Goal: Information Seeking & Learning: Learn about a topic

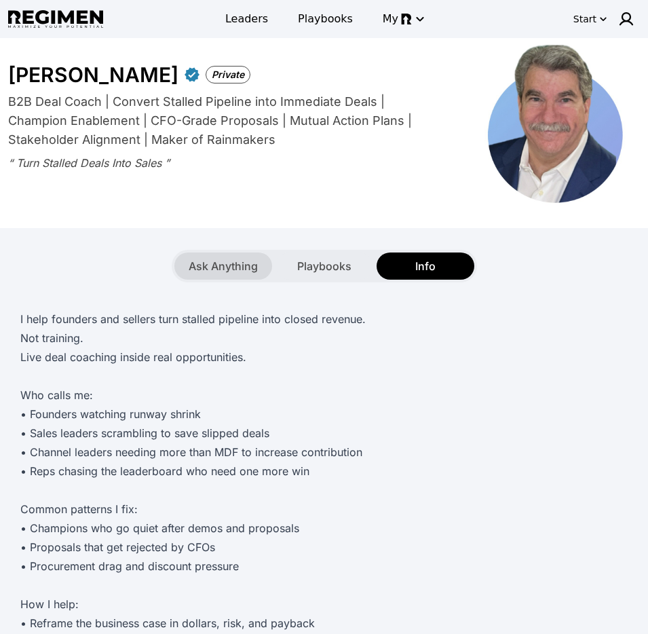
click at [216, 272] on span "Ask Anything" at bounding box center [223, 266] width 69 height 16
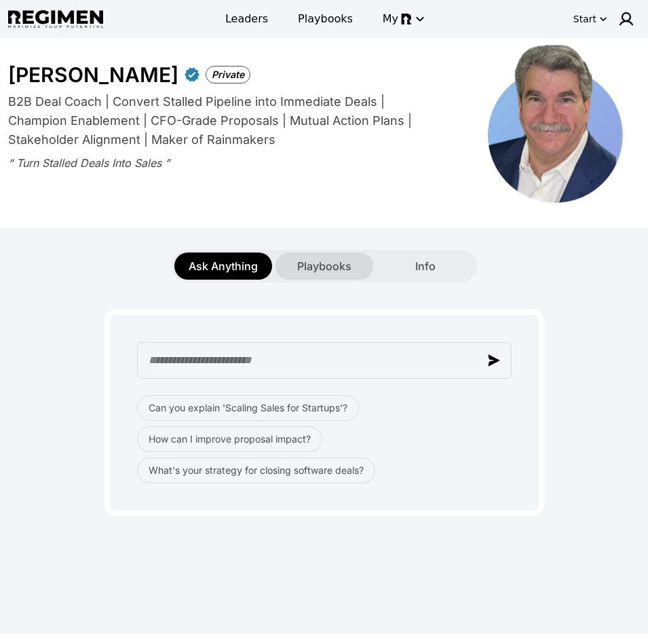
click at [307, 276] on div "Playbooks" at bounding box center [325, 265] width 98 height 27
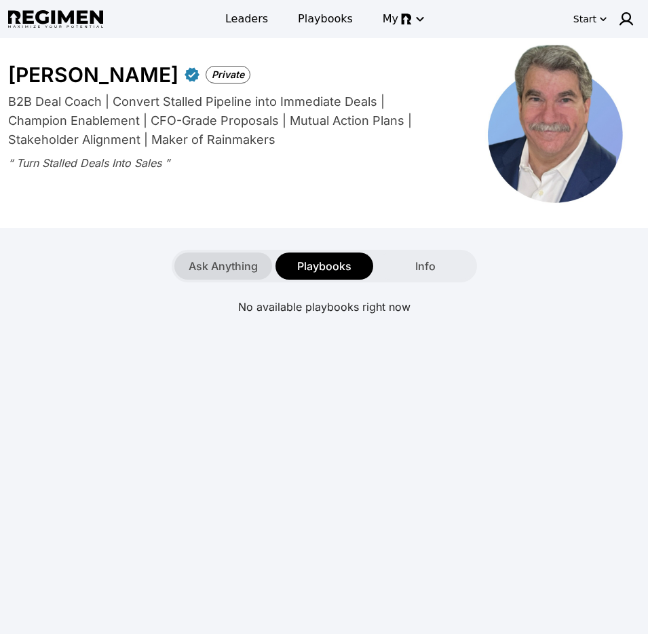
click at [242, 275] on div "Ask Anything" at bounding box center [223, 265] width 98 height 27
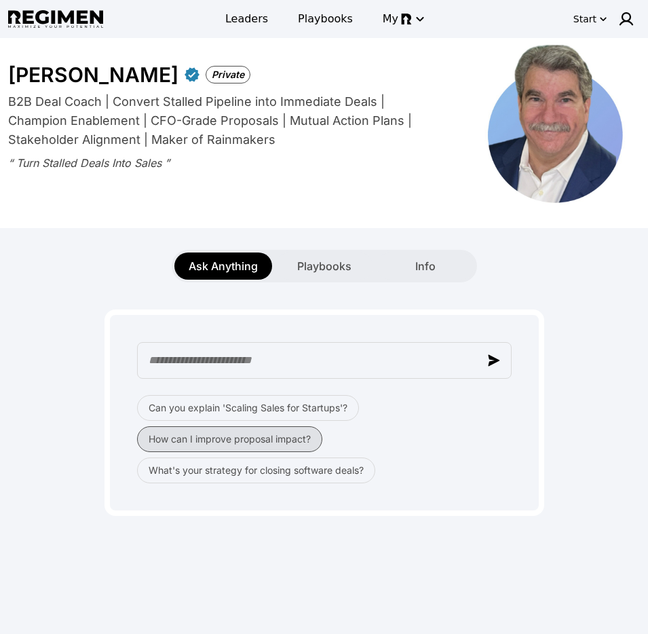
click at [259, 443] on button "How can I improve proposal impact?" at bounding box center [229, 439] width 185 height 26
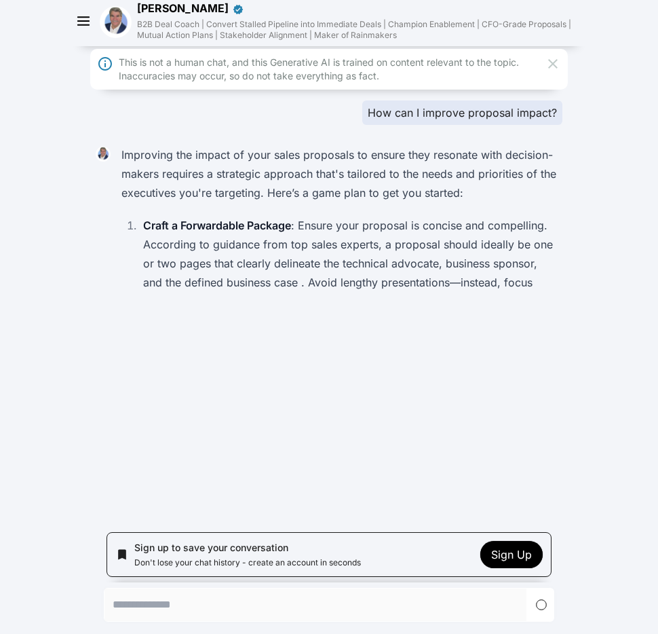
click at [553, 64] on icon at bounding box center [553, 64] width 10 height 10
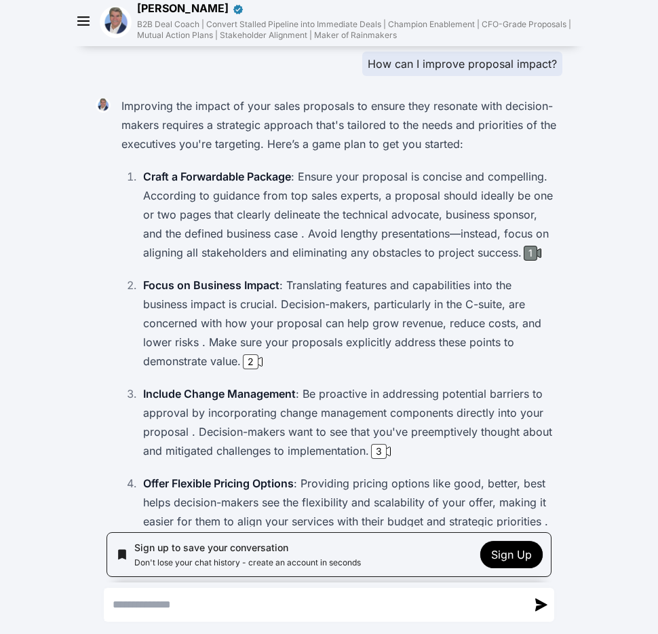
click at [527, 253] on div "1" at bounding box center [531, 253] width 14 height 15
click at [247, 369] on p "Focus on Business Impact : Translating features and capabilities into the busin…" at bounding box center [350, 323] width 414 height 95
click at [251, 361] on div "2" at bounding box center [251, 361] width 16 height 15
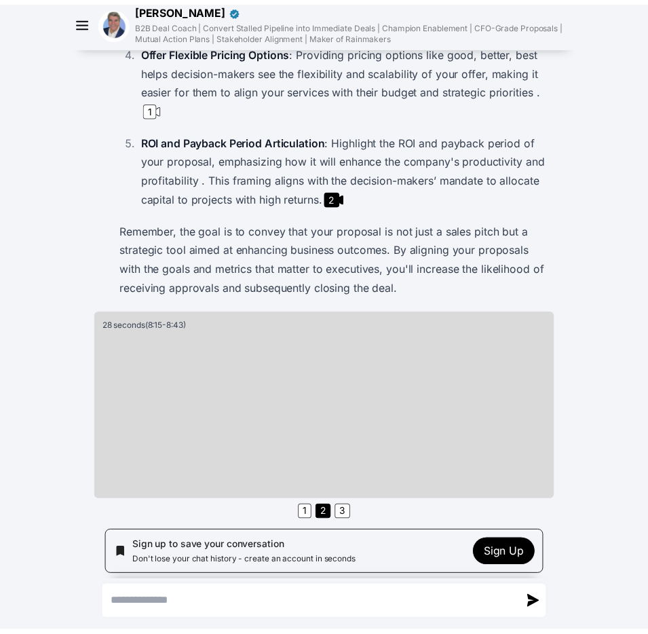
scroll to position [432, 0]
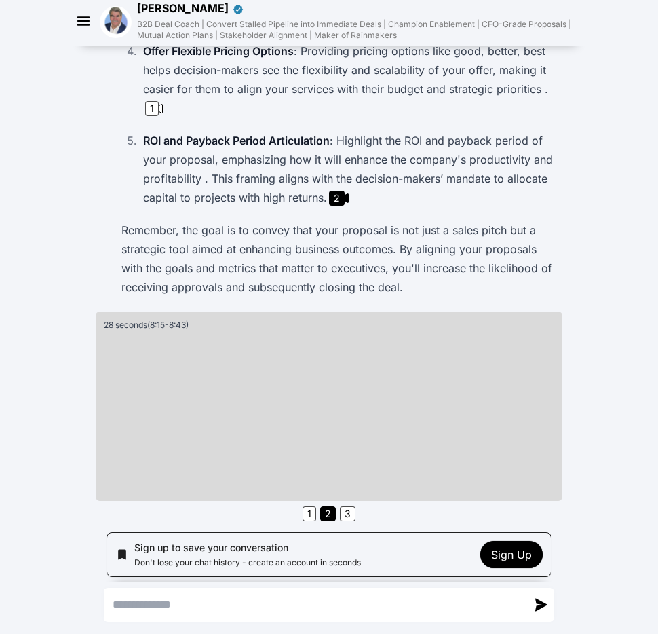
click at [111, 30] on img at bounding box center [116, 22] width 32 height 32
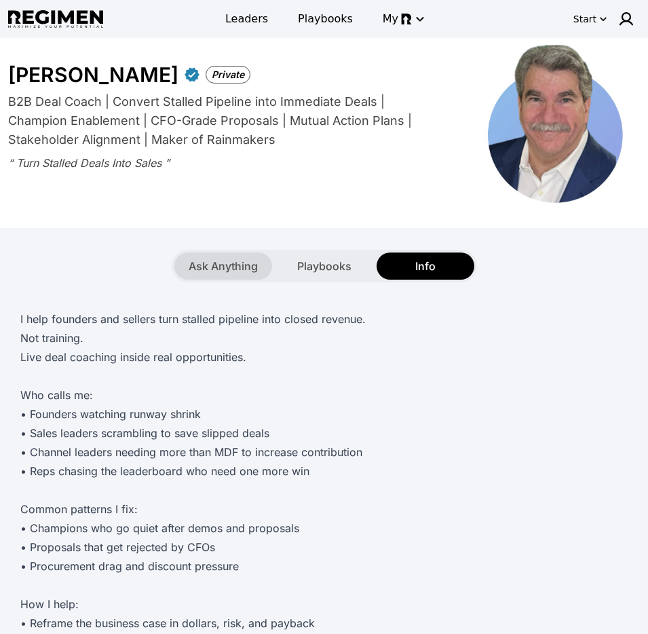
click at [235, 261] on span "Ask Anything" at bounding box center [223, 266] width 69 height 16
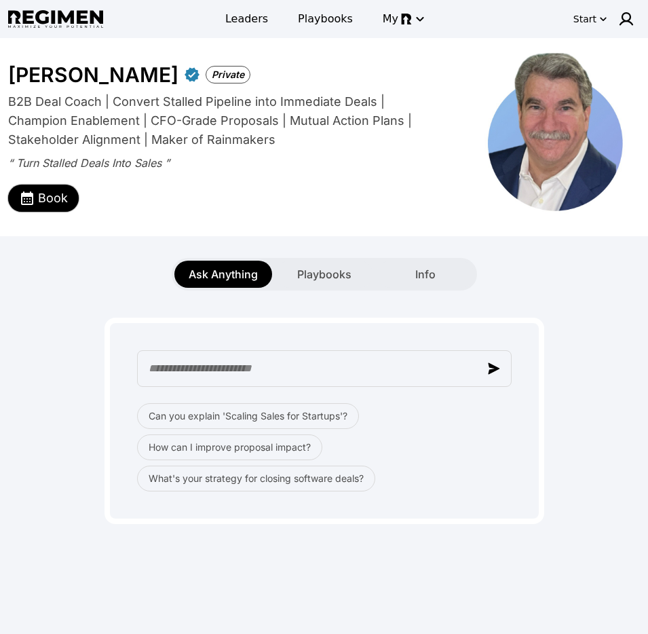
click at [45, 202] on span "Book" at bounding box center [53, 198] width 30 height 19
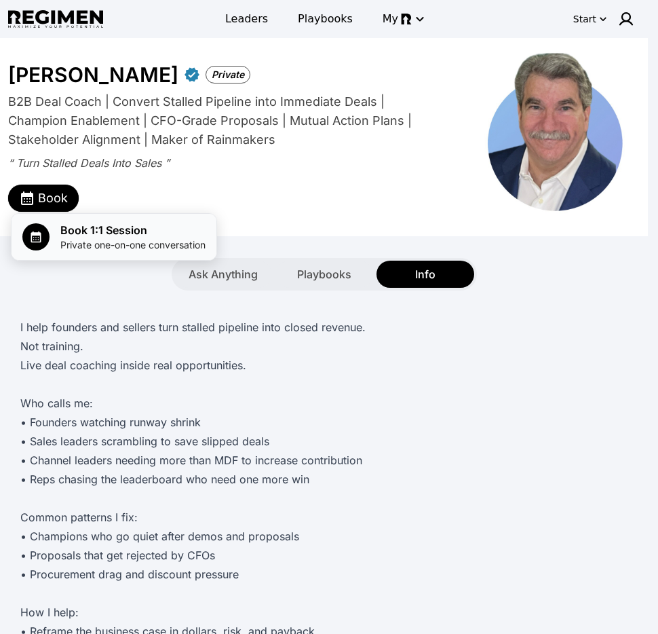
click at [78, 225] on span "Book 1:1 Session" at bounding box center [132, 230] width 145 height 16
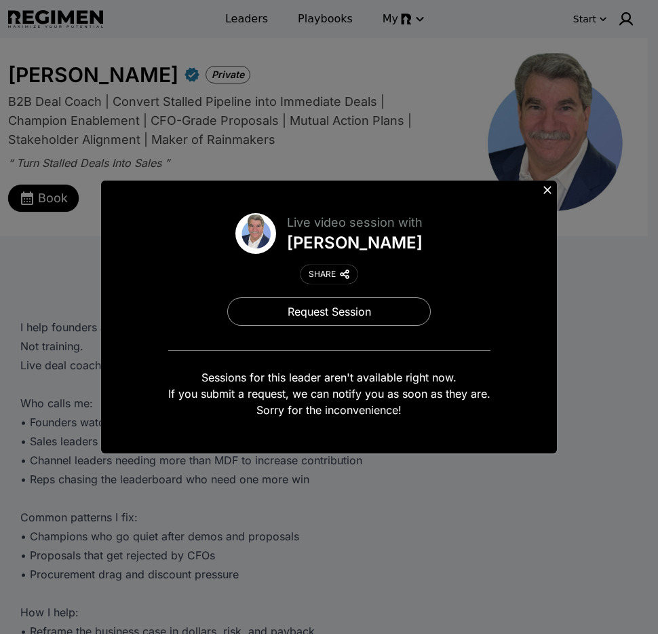
click at [546, 189] on icon at bounding box center [548, 190] width 8 height 8
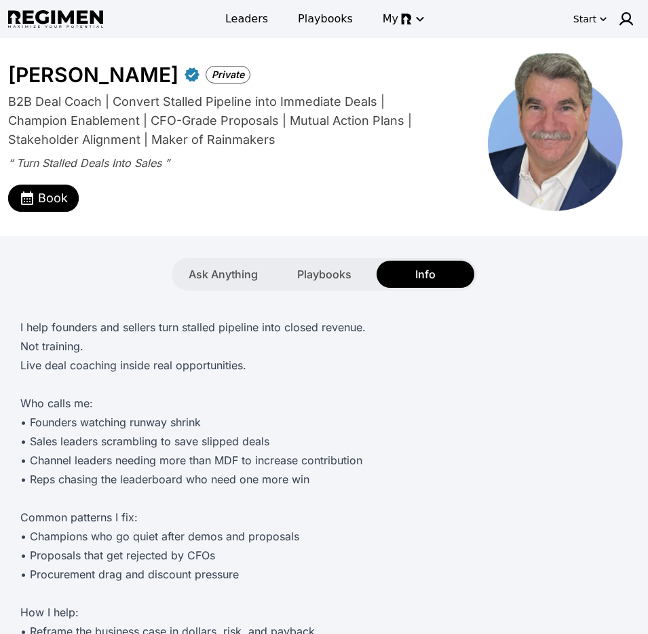
click at [558, 290] on div "I help founders and sellers turn stalled pipeline into closed revenue. Not trai…" at bounding box center [324, 626] width 632 height 673
click at [217, 271] on span "Ask Anything" at bounding box center [223, 274] width 69 height 16
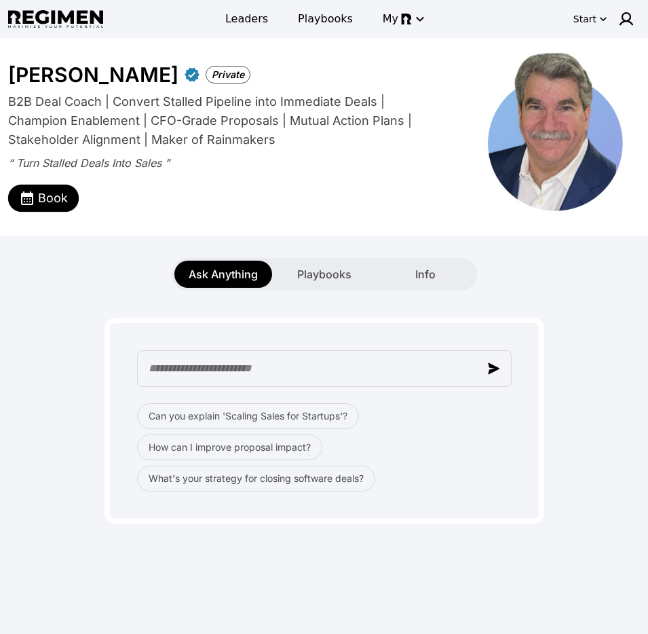
click at [588, 381] on div "Can you explain 'Scaling Sales for Startups'? How can I improve proposal impact…" at bounding box center [324, 406] width 632 height 233
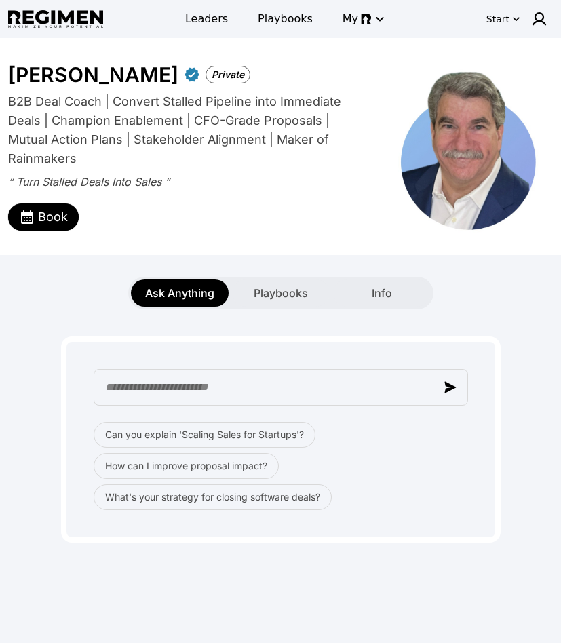
click at [338, 216] on div "Book" at bounding box center [182, 212] width 348 height 35
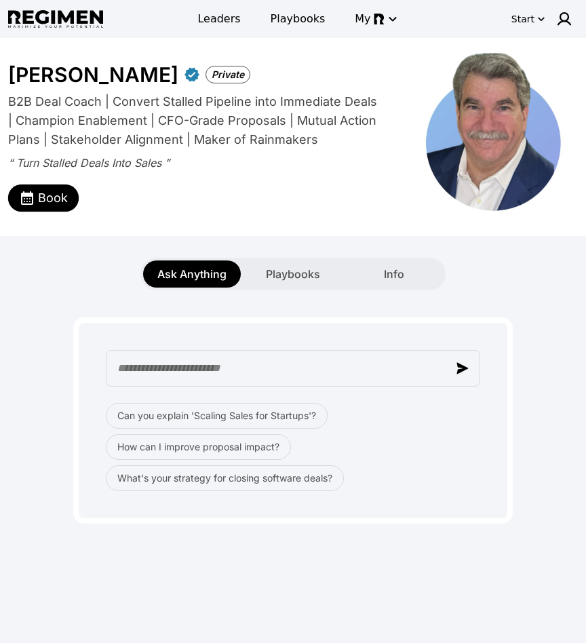
drag, startPoint x: 516, startPoint y: 296, endPoint x: 519, endPoint y: 288, distance: 8.2
click at [517, 294] on div "Can you explain 'Scaling Sales for Startups'? How can I improve proposal impact…" at bounding box center [293, 406] width 570 height 233
click at [552, 396] on div "Can you explain 'Scaling Sales for Startups'? How can I improve proposal impact…" at bounding box center [293, 406] width 570 height 233
click at [567, 333] on div "Can you explain 'Scaling Sales for Startups'? How can I improve proposal impact…" at bounding box center [293, 406] width 570 height 233
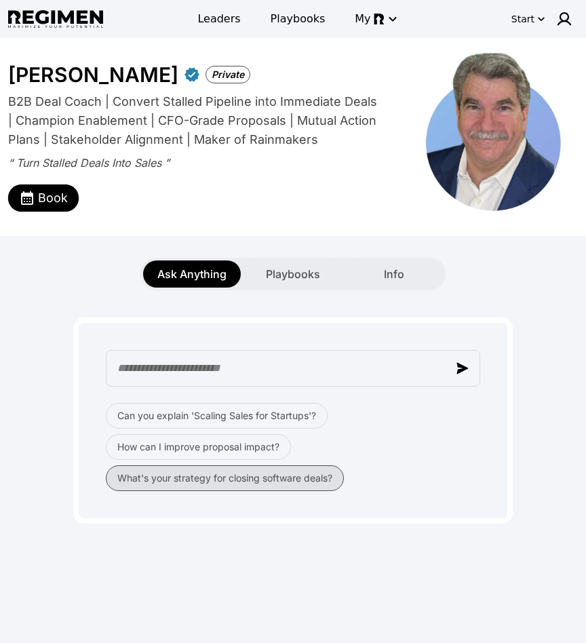
scroll to position [18, 0]
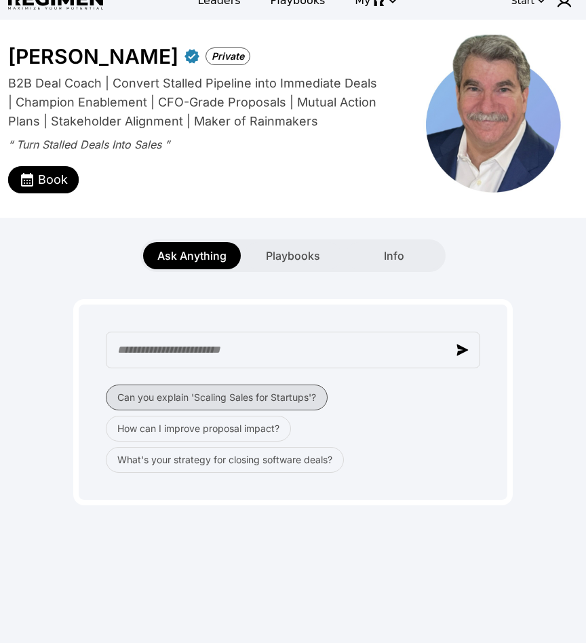
drag, startPoint x: 220, startPoint y: 405, endPoint x: 226, endPoint y: 401, distance: 7.3
click at [223, 404] on button "Can you explain 'Scaling Sales for Startups'?" at bounding box center [217, 398] width 222 height 26
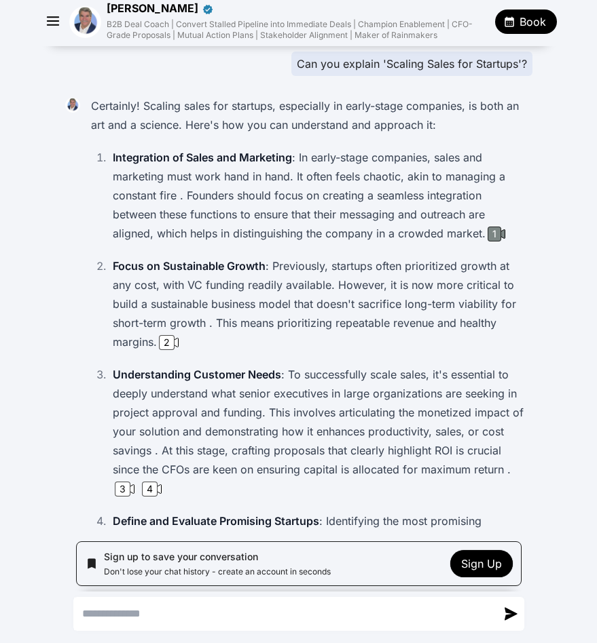
click at [494, 234] on div "1" at bounding box center [494, 234] width 14 height 15
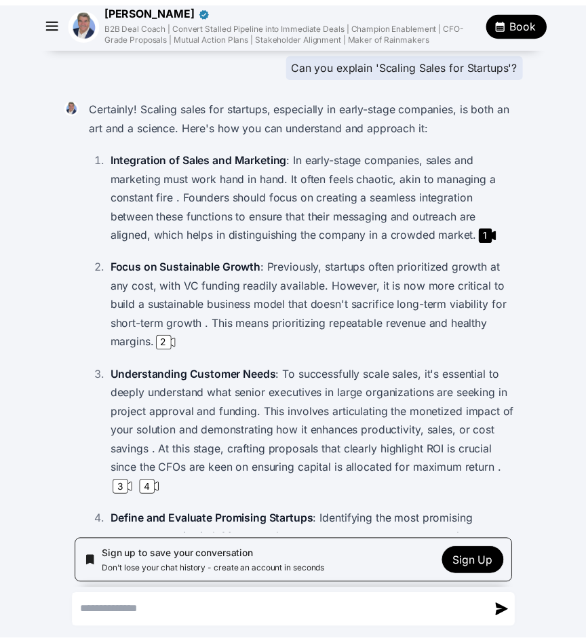
scroll to position [18, 0]
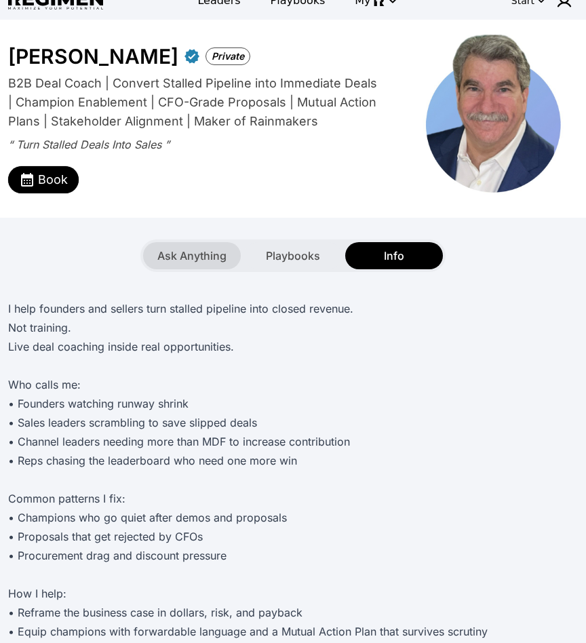
click at [208, 265] on div "Ask Anything" at bounding box center [192, 255] width 98 height 27
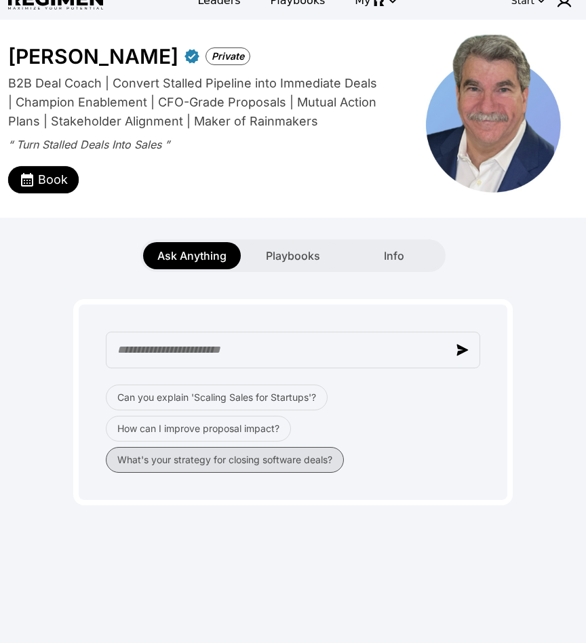
click at [172, 464] on button "What's your strategy for closing software deals?" at bounding box center [225, 460] width 238 height 26
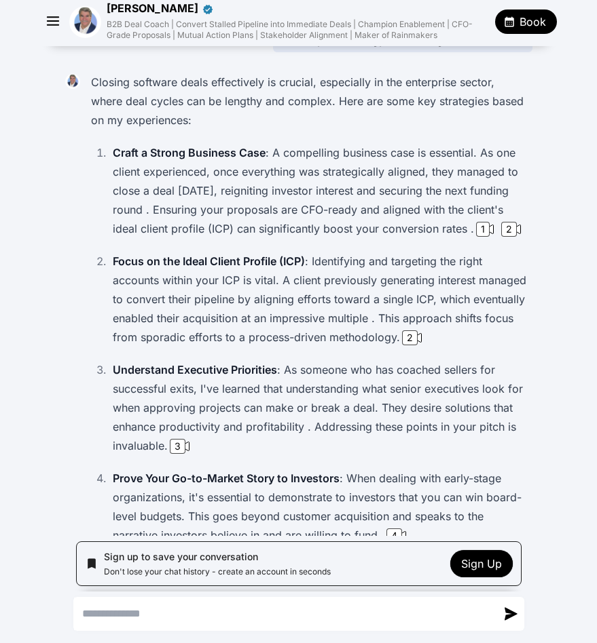
scroll to position [136, 0]
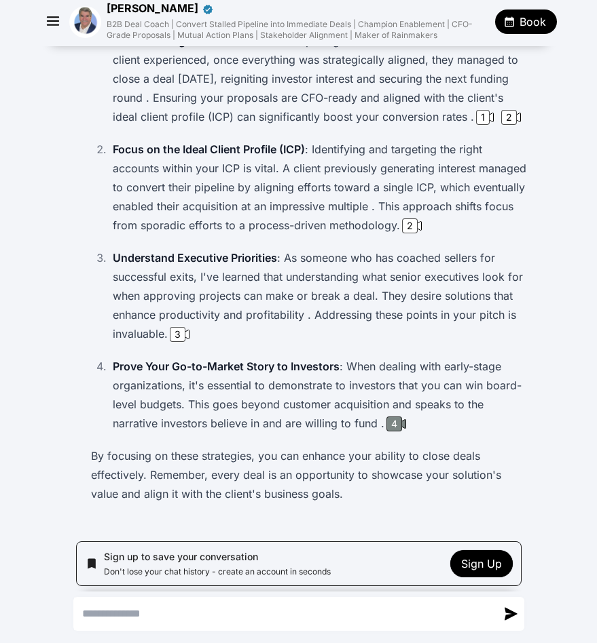
click at [388, 432] on div "4" at bounding box center [394, 424] width 16 height 15
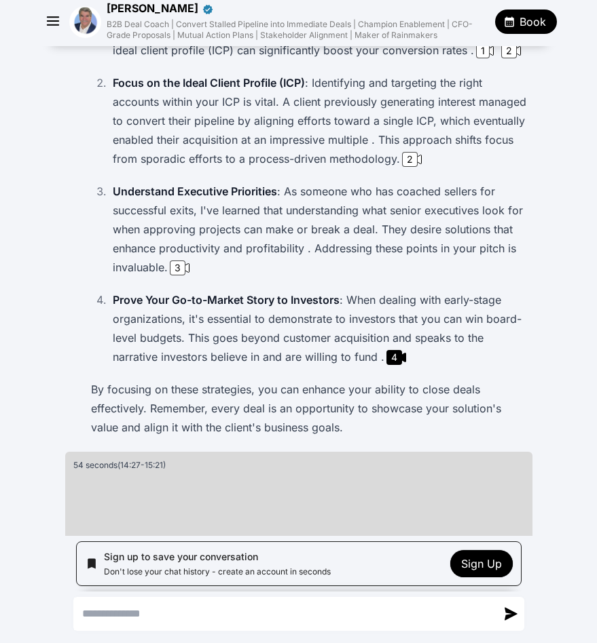
scroll to position [0, 0]
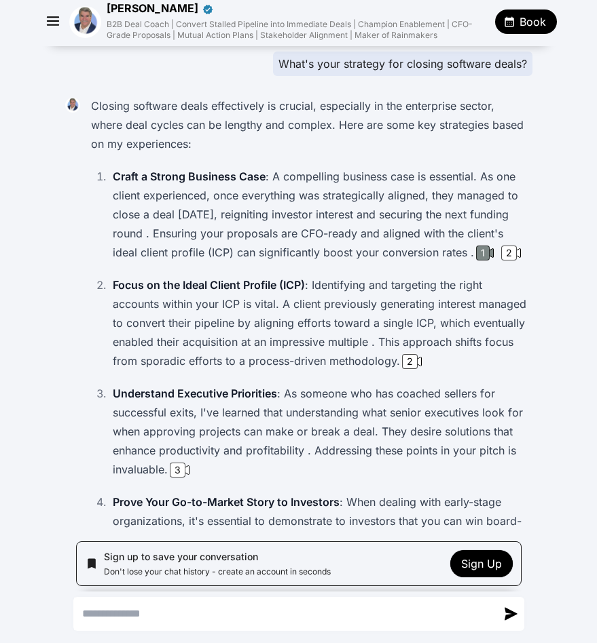
click at [476, 261] on div "1" at bounding box center [483, 253] width 14 height 15
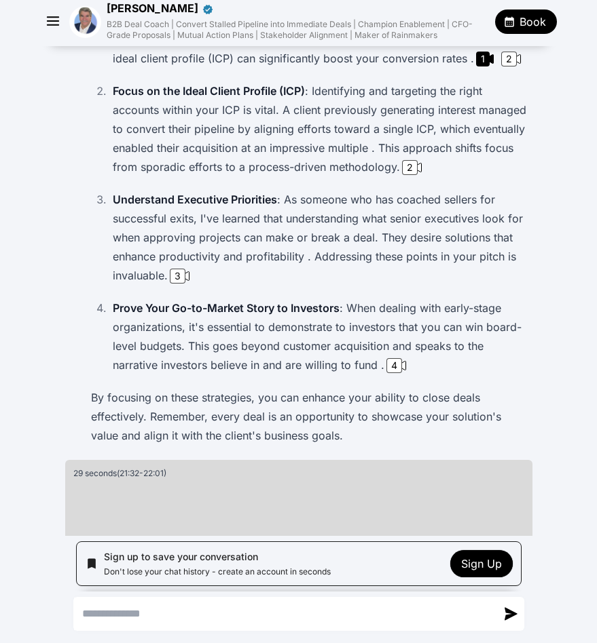
scroll to position [81, 0]
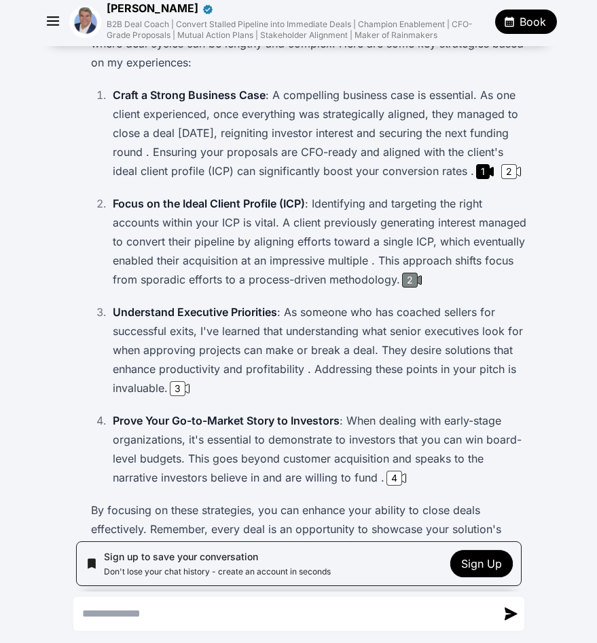
click at [411, 288] on div "2" at bounding box center [410, 280] width 16 height 15
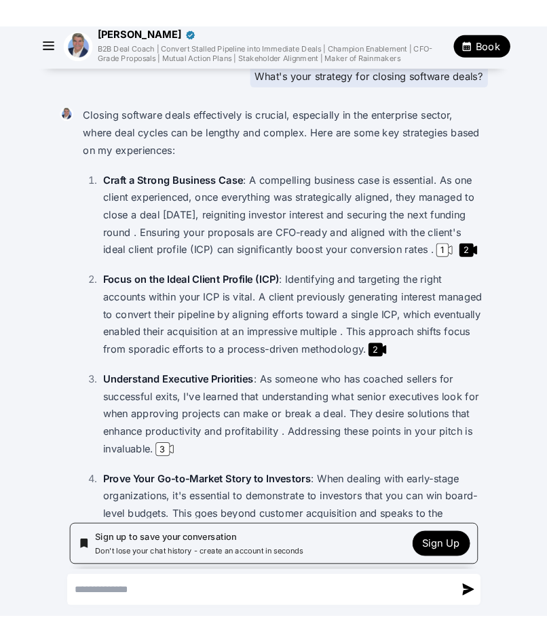
scroll to position [0, 0]
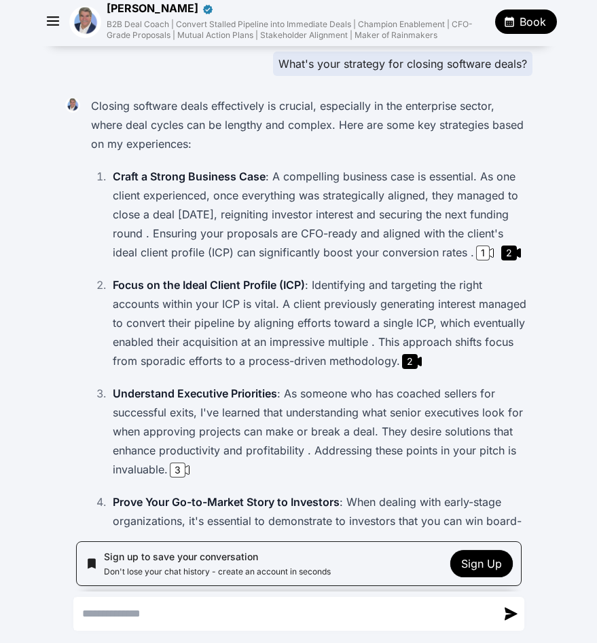
click at [341, 240] on p "Craft a Strong Business Case : A compelling business case is essential. As one …" at bounding box center [320, 214] width 414 height 95
click at [82, 26] on img at bounding box center [85, 22] width 32 height 32
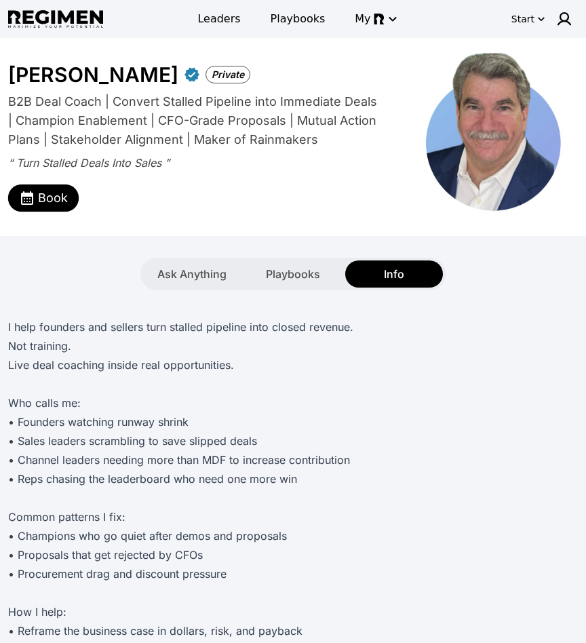
click at [185, 296] on div "I help founders and sellers turn stalled pipeline into closed revenue. Not trai…" at bounding box center [293, 626] width 570 height 673
drag, startPoint x: 214, startPoint y: 263, endPoint x: 241, endPoint y: 261, distance: 27.2
click at [214, 263] on div "Ask Anything" at bounding box center [192, 274] width 98 height 27
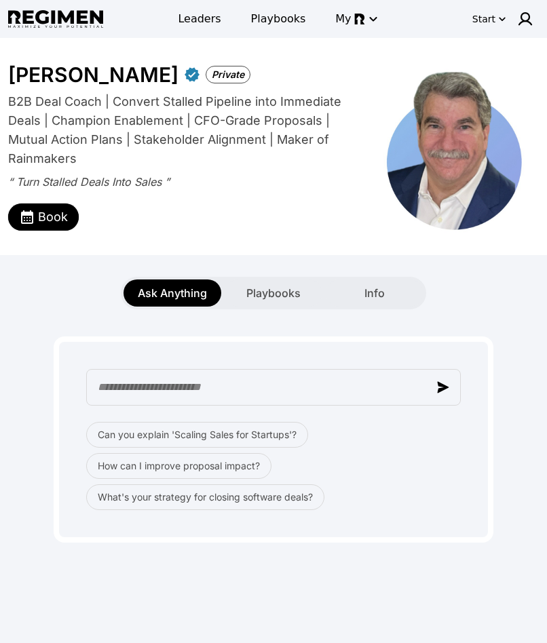
click at [237, 204] on div "Book" at bounding box center [175, 212] width 334 height 35
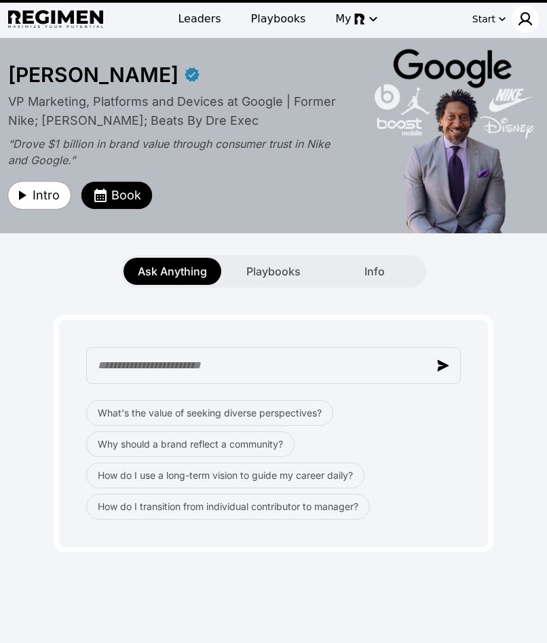
click at [526, 17] on img at bounding box center [525, 19] width 16 height 16
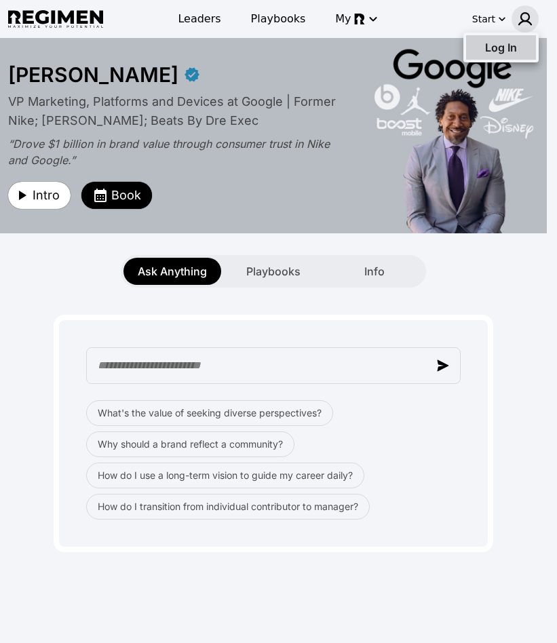
click at [507, 50] on span "Log In" at bounding box center [501, 48] width 32 height 14
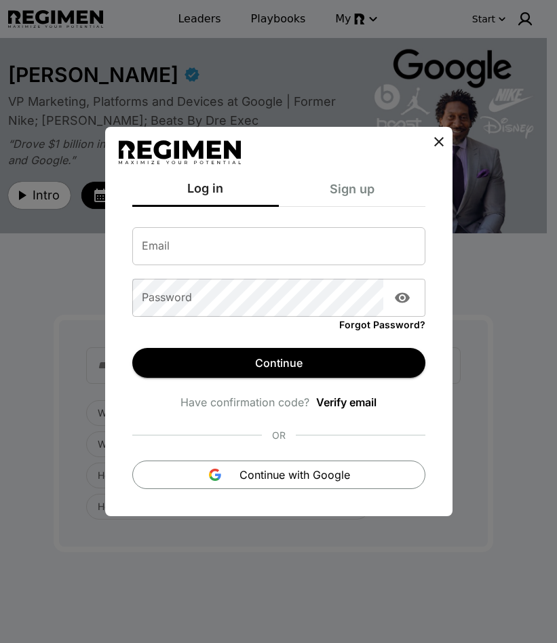
type input "**********"
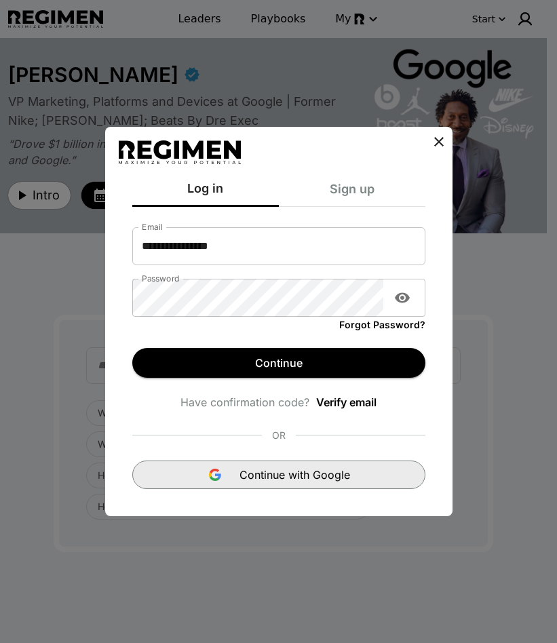
click at [284, 475] on span "Continue with Google" at bounding box center [295, 475] width 111 height 16
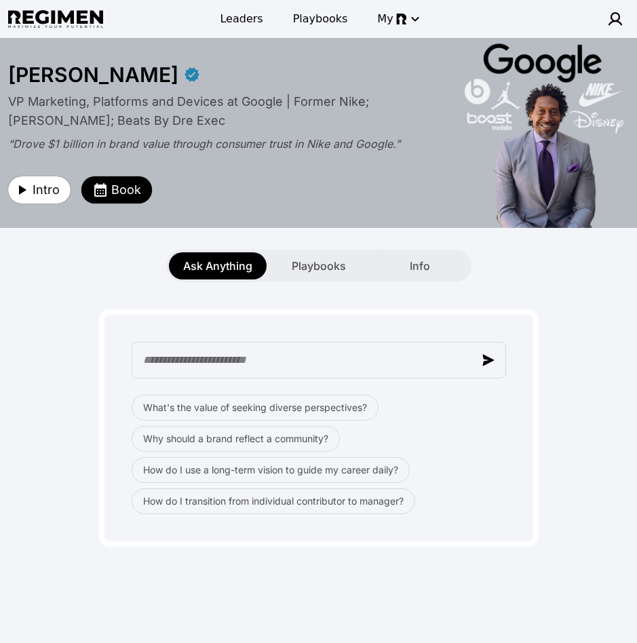
click at [313, 248] on div "Ask Anything Playbooks Info" at bounding box center [318, 255] width 637 height 54
click at [329, 265] on span "Playbooks" at bounding box center [319, 266] width 54 height 16
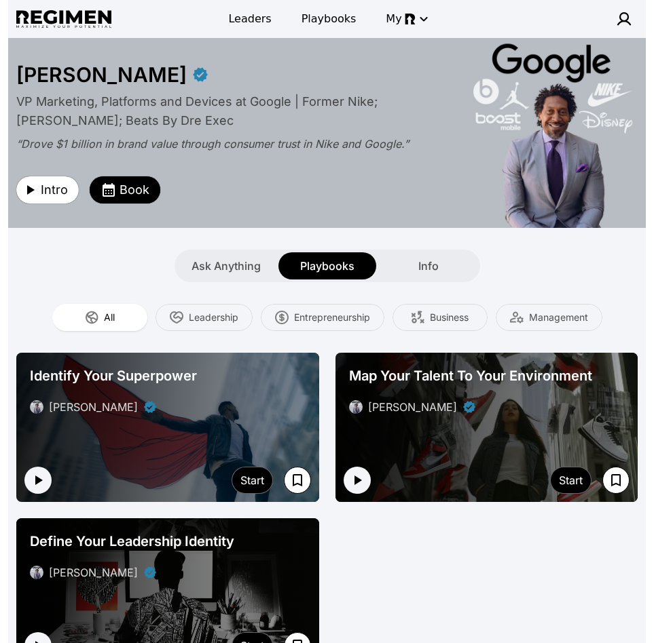
scroll to position [26, 0]
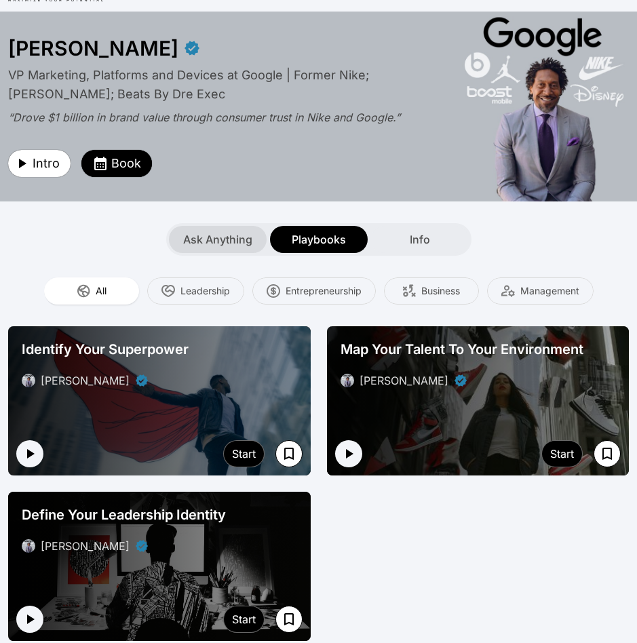
click at [240, 238] on span "Ask Anything" at bounding box center [217, 239] width 69 height 16
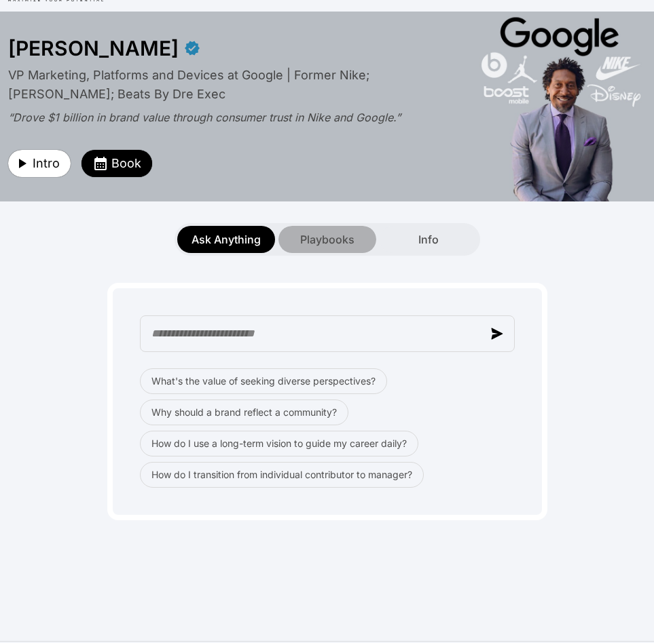
click at [323, 227] on div "Playbooks" at bounding box center [327, 239] width 98 height 27
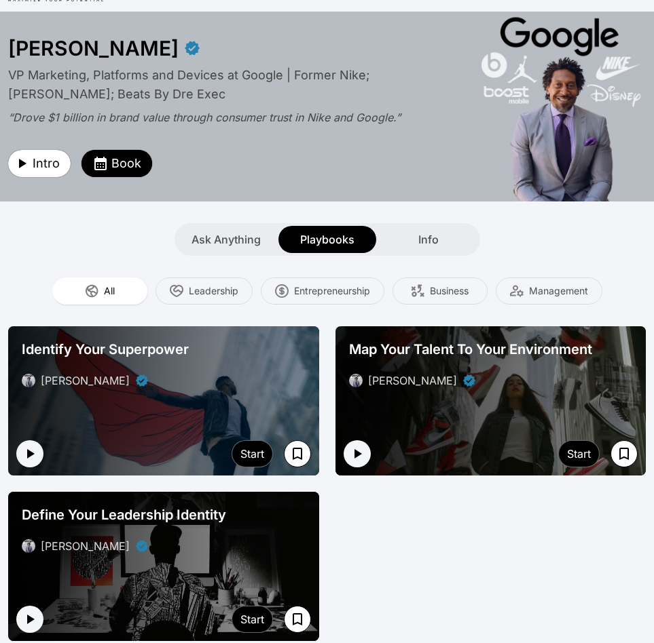
drag, startPoint x: 498, startPoint y: 538, endPoint x: 519, endPoint y: 530, distance: 22.6
click at [499, 537] on div "Identify Your Superpower Daryl Butler Start Map Your Talent To Your Environment…" at bounding box center [326, 483] width 637 height 315
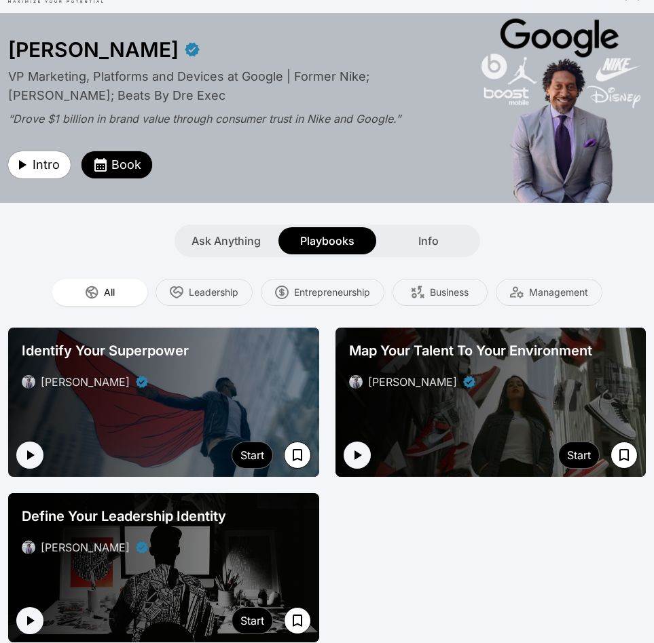
scroll to position [24, 0]
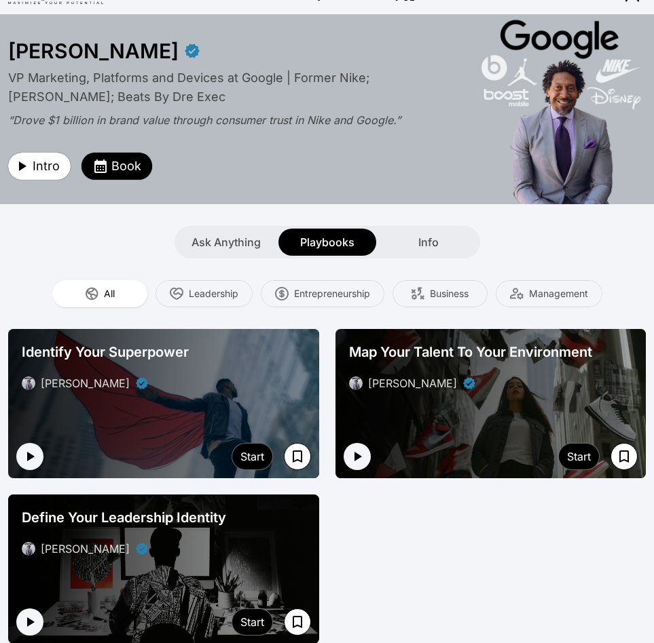
click at [235, 396] on div "Identify Your Superpower Daryl Butler" at bounding box center [163, 367] width 295 height 60
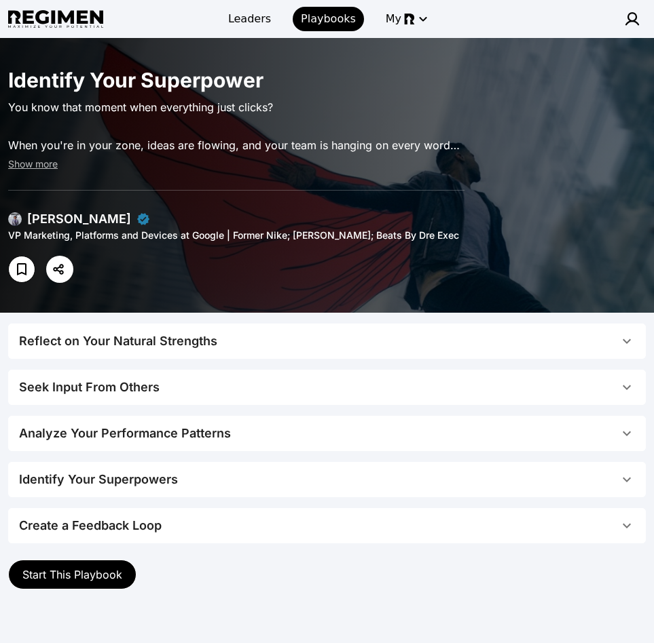
click at [195, 339] on div "Reflect on Your Natural Strengths" at bounding box center [118, 341] width 198 height 19
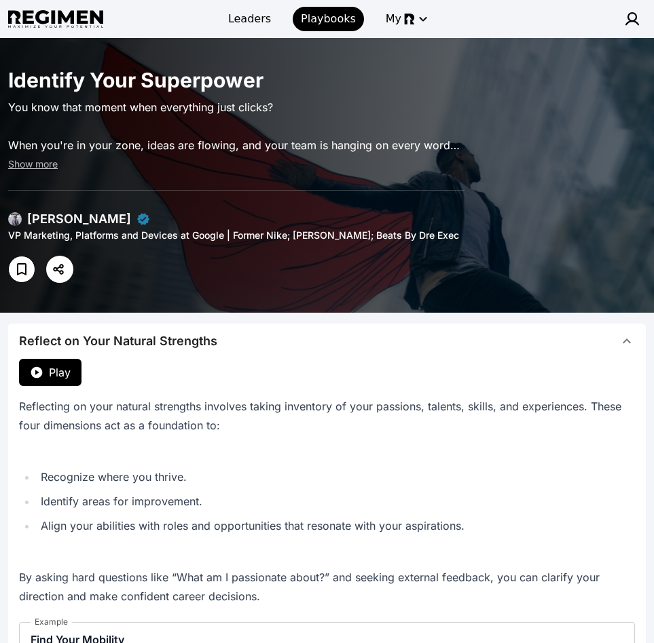
click at [197, 342] on div "Reflect on Your Natural Strengths" at bounding box center [118, 341] width 198 height 19
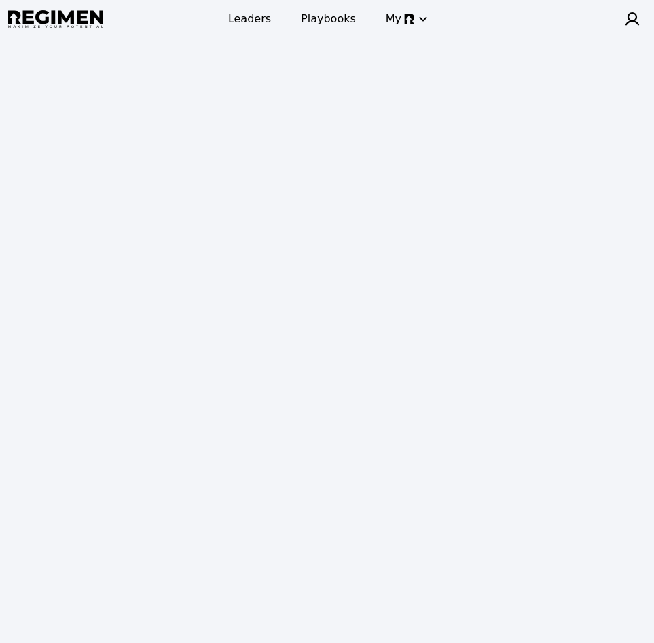
scroll to position [24, 0]
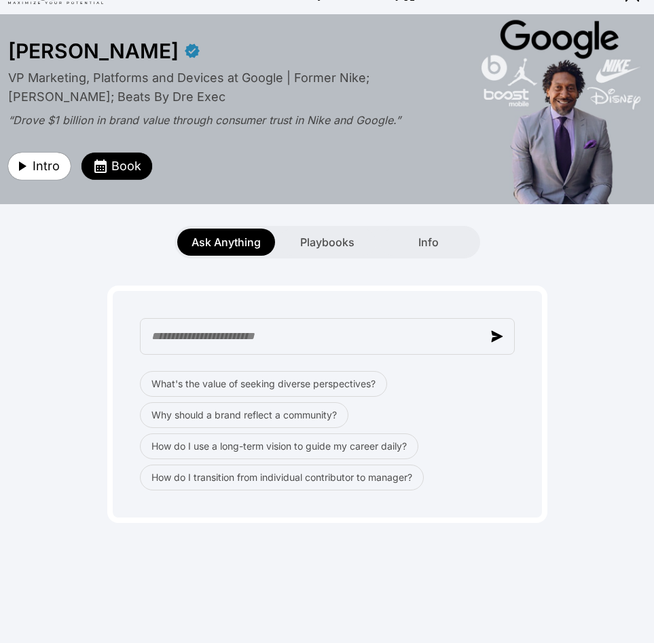
click at [347, 226] on div "Ask Anything Playbooks Info" at bounding box center [326, 242] width 305 height 33
click at [328, 247] on span "Playbooks" at bounding box center [327, 242] width 54 height 16
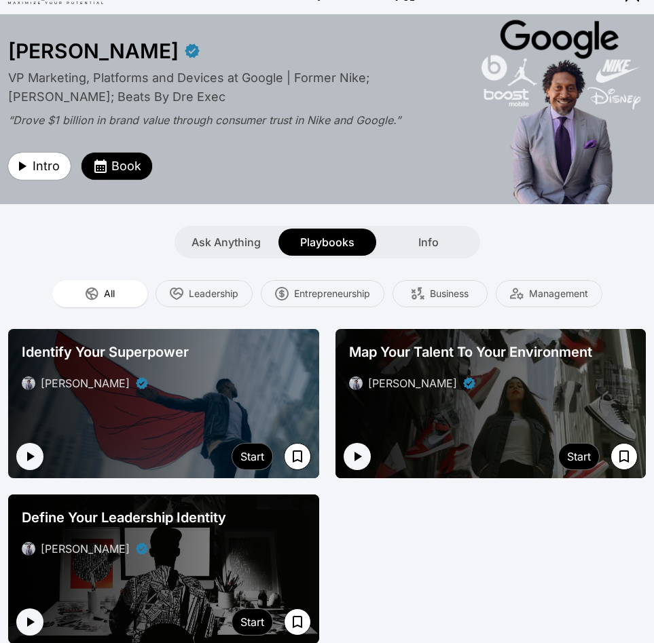
click at [274, 356] on div "Identify Your Superpower" at bounding box center [164, 352] width 284 height 19
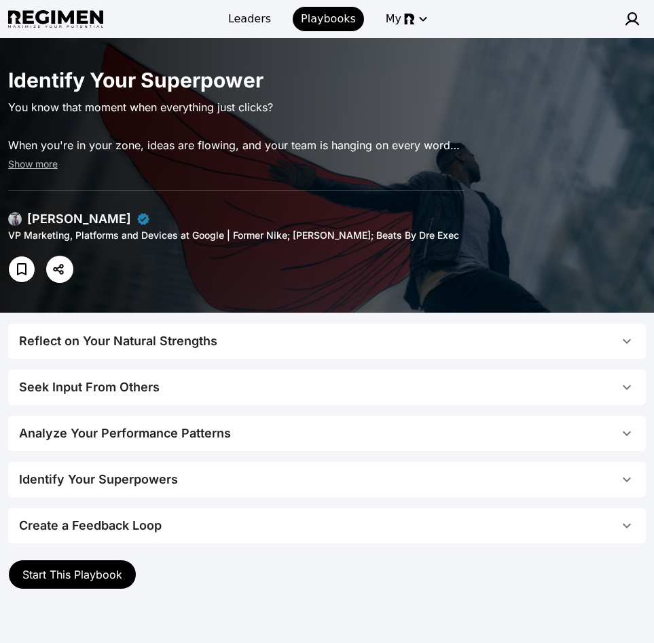
click at [322, 333] on span "Reflect on Your Natural Strengths" at bounding box center [318, 341] width 599 height 19
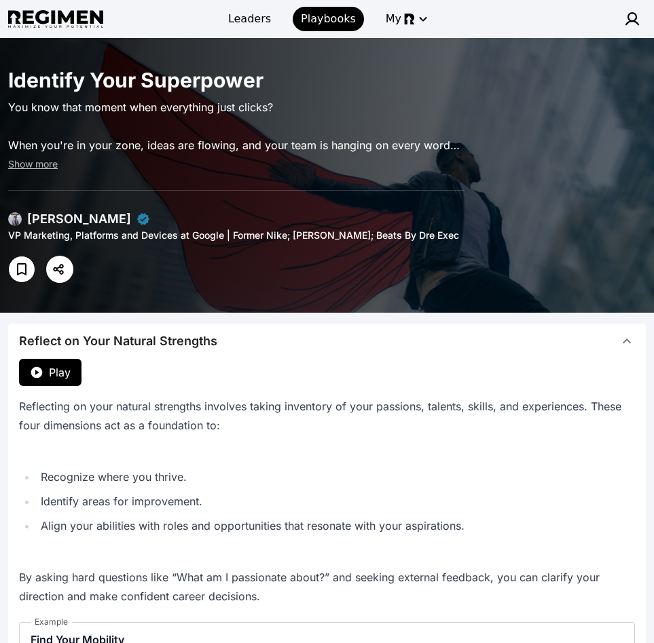
click at [323, 333] on span "Reflect on Your Natural Strengths" at bounding box center [318, 341] width 599 height 19
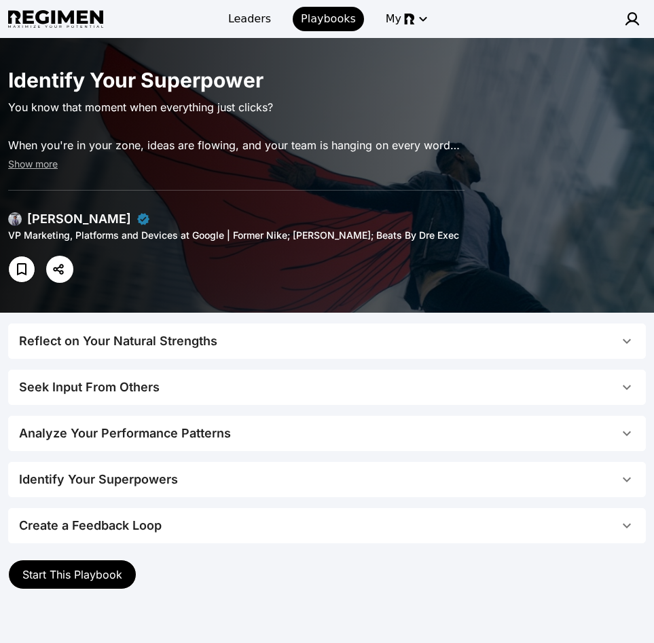
click at [62, 574] on span "Start This Playbook" at bounding box center [72, 575] width 100 height 14
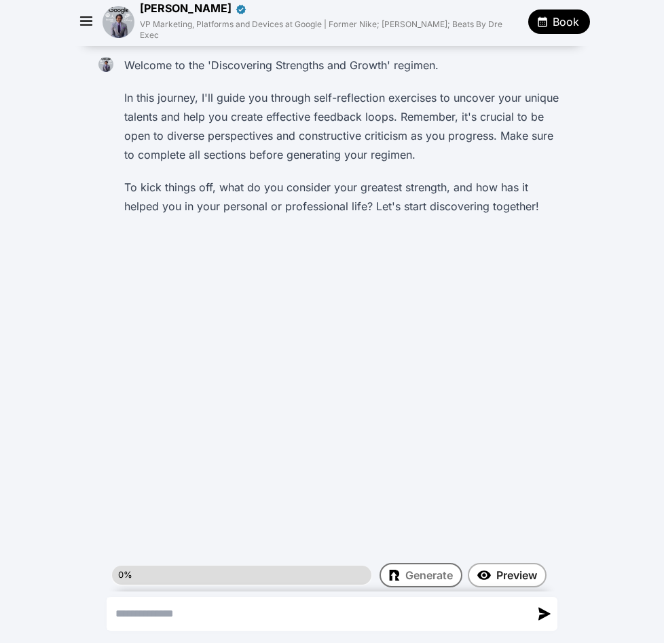
click at [92, 12] on icon "button" at bounding box center [87, 22] width 20 height 20
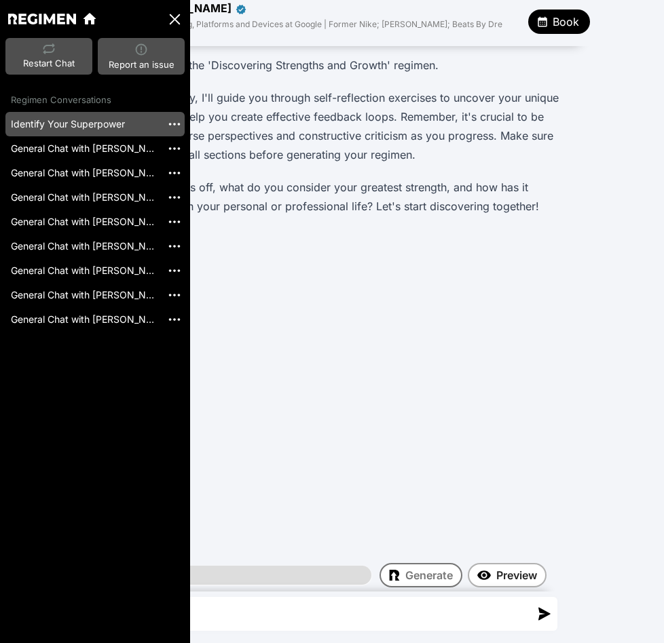
click at [497, 306] on div "Welcome to the 'Discovering Strengths and Growth' regimen. In this journey, I'l…" at bounding box center [332, 316] width 664 height 540
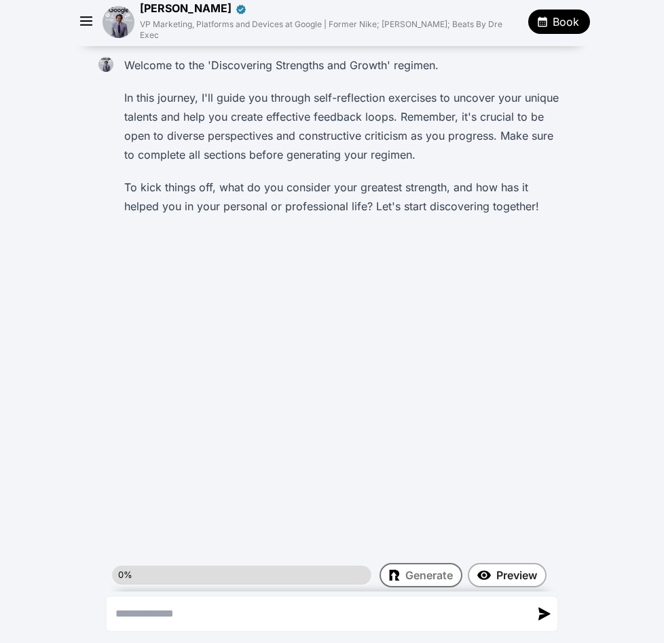
click at [115, 21] on img at bounding box center [118, 22] width 32 height 32
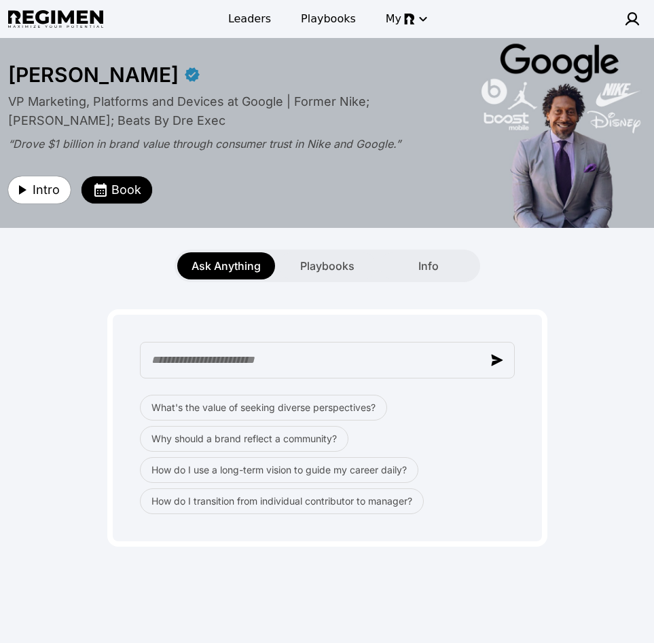
click at [250, 33] on div "Leaders Playbooks My" at bounding box center [326, 19] width 353 height 30
click at [253, 20] on span "Leaders" at bounding box center [249, 19] width 43 height 16
